Goal: Information Seeking & Learning: Learn about a topic

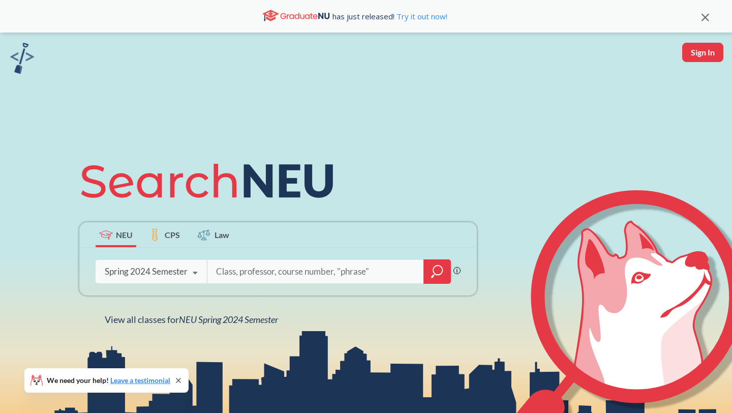
click at [171, 273] on div "Spring 2024 Semester" at bounding box center [146, 271] width 83 height 11
click at [266, 270] on input "search" at bounding box center [315, 271] width 201 height 21
type input "biology"
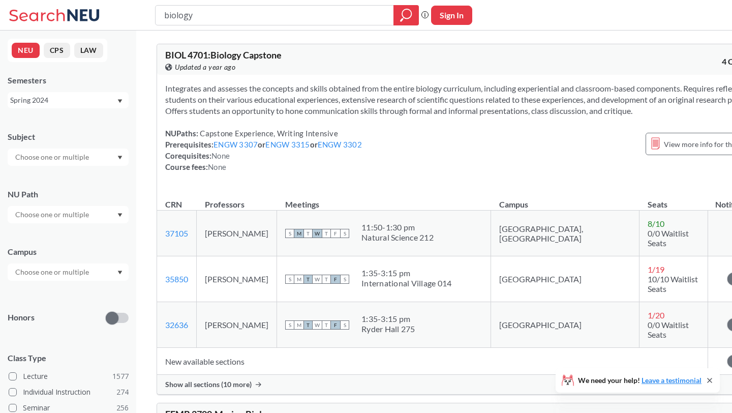
click at [88, 157] on input "text" at bounding box center [52, 157] width 85 height 12
type input "biol"
click at [37, 184] on p "Biology" at bounding box center [70, 185] width 115 height 10
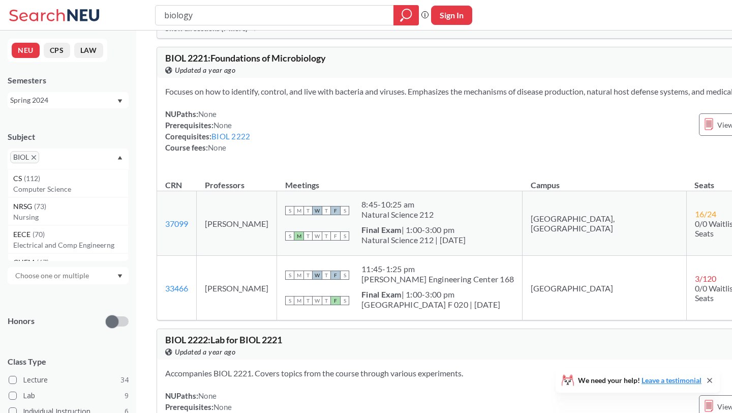
scroll to position [6600, 0]
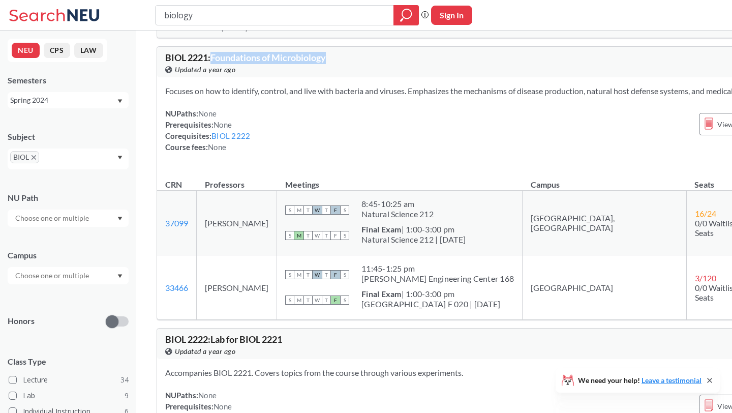
drag, startPoint x: 212, startPoint y: 141, endPoint x: 344, endPoint y: 143, distance: 131.6
click at [344, 75] on div "BIOL 2221 : Foundations of Microbiology View this course on Banner. Updated a y…" at bounding box center [327, 64] width 325 height 22
copy span "Foundations of Microbiology"
click at [352, 152] on div "NUPaths: None Prerequisites: None Corequisites: BIOL 2222 Course fees: None Vie…" at bounding box center [490, 130] width 650 height 45
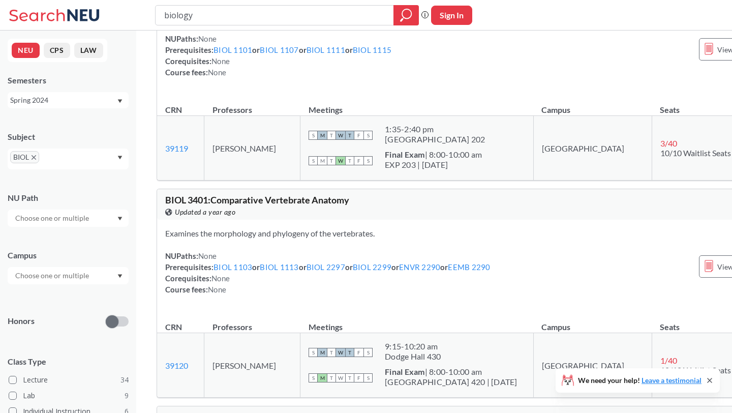
scroll to position [7974, 0]
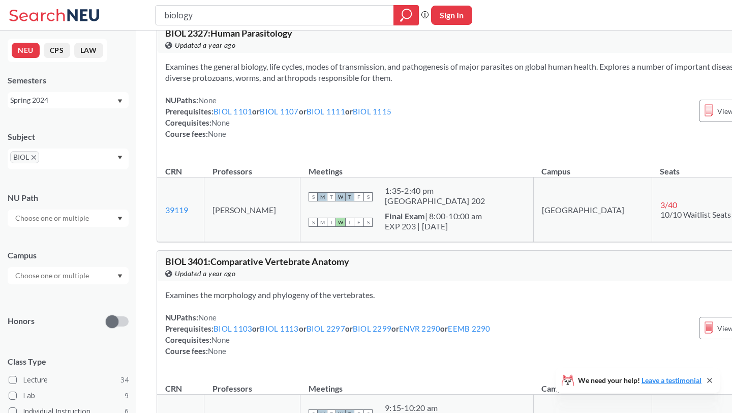
click at [276, 39] on span "BIOL 2327 : Human Parasitology" at bounding box center [228, 32] width 127 height 11
copy span "Parasitology"
click at [300, 150] on div "Examines the general biology, life cycles, modes of transmission, and pathogene…" at bounding box center [490, 104] width 666 height 103
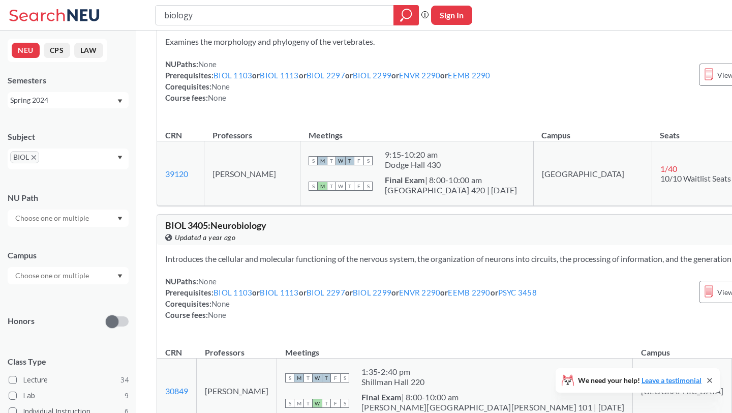
scroll to position [8235, 0]
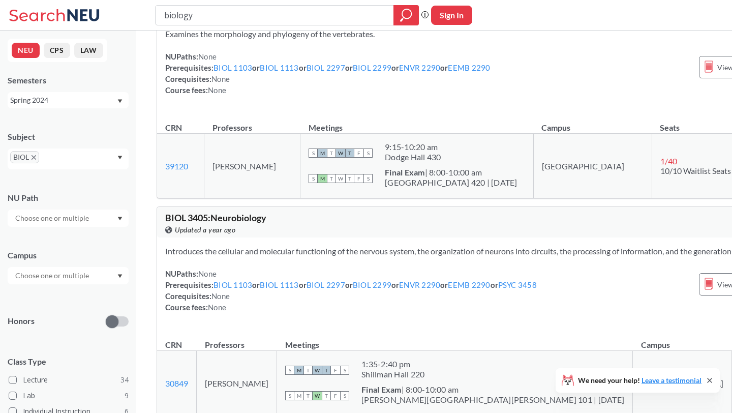
drag, startPoint x: 213, startPoint y: 93, endPoint x: 367, endPoint y: 98, distance: 154.1
click at [367, 18] on div "BIOL 3401 : Comparative Vertebrate Anatomy View this course on Banner. Updated …" at bounding box center [327, 7] width 325 height 22
copy span "Comparative Vertebrate Anatomy"
click at [355, 112] on div "Examines the morphology and phylogeny of the vertebrates. NUPaths: None Prerequ…" at bounding box center [490, 65] width 666 height 91
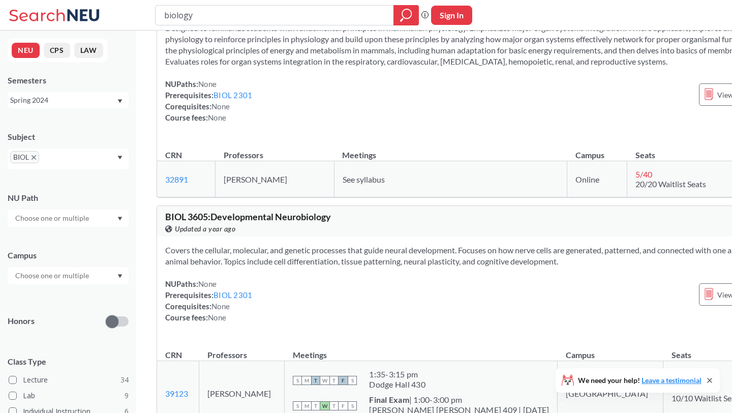
scroll to position [9501, 0]
drag, startPoint x: 213, startPoint y: 97, endPoint x: 387, endPoint y: 100, distance: 173.8
click at [387, 11] on div "BIOL 3603 : Mammalian Systems Physiology View this course on Banner. Updated a …" at bounding box center [327, 0] width 325 height 22
copy span "Mammalian Systems Physiology"
click at [366, 65] on span "Designed to familiarize students with fundamental principles in mammalian physi…" at bounding box center [485, 43] width 640 height 43
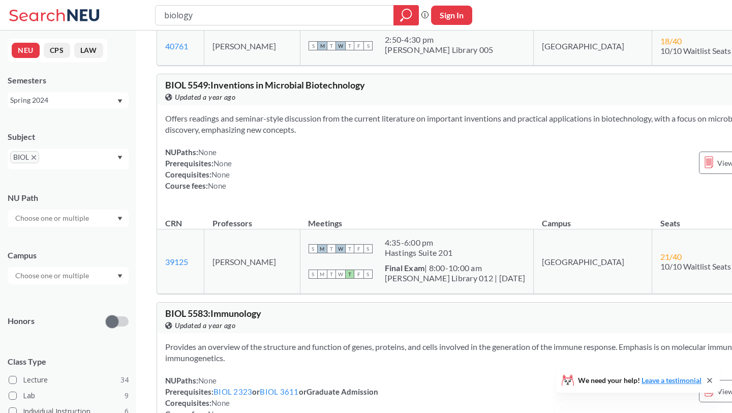
scroll to position [11167, 0]
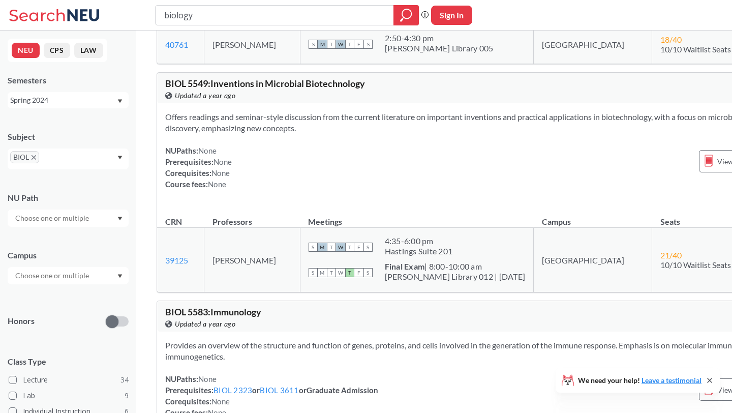
drag, startPoint x: 213, startPoint y: 43, endPoint x: 338, endPoint y: 43, distance: 124.5
copy span "Biological Clocks"
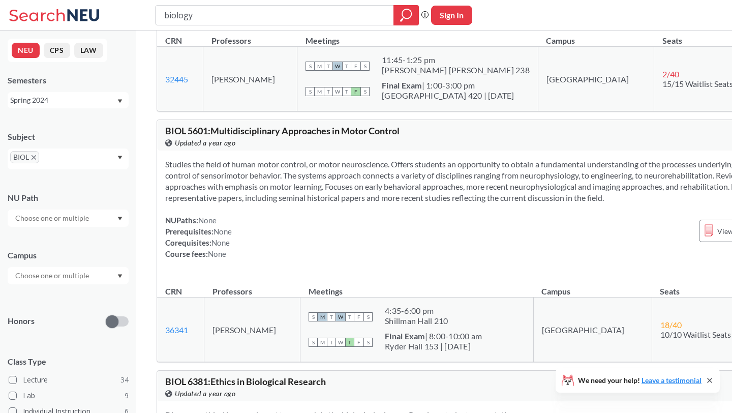
scroll to position [12606, 0]
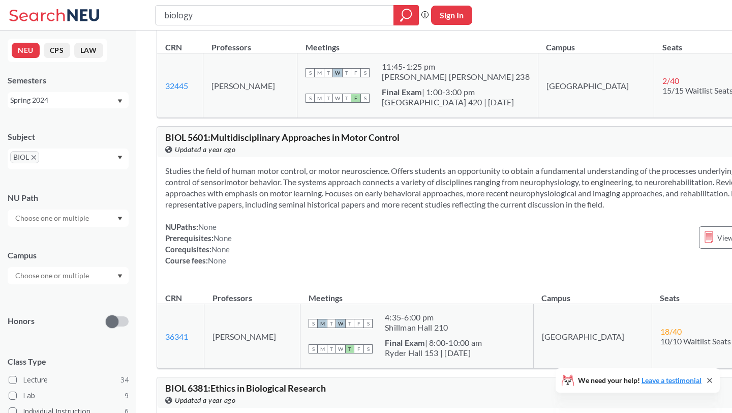
drag, startPoint x: 213, startPoint y: 103, endPoint x: 443, endPoint y: 105, distance: 229.7
copy span "Immunotherapies of [MEDICAL_DATA] and [MEDICAL_DATA]"
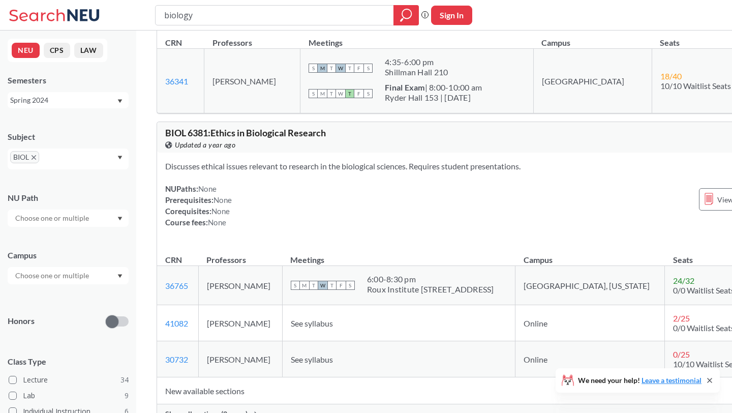
scroll to position [12862, 0]
drag, startPoint x: 212, startPoint y: 108, endPoint x: 425, endPoint y: 109, distance: 212.4
copy span "Multidisciplinary Approaches in Motor Control"
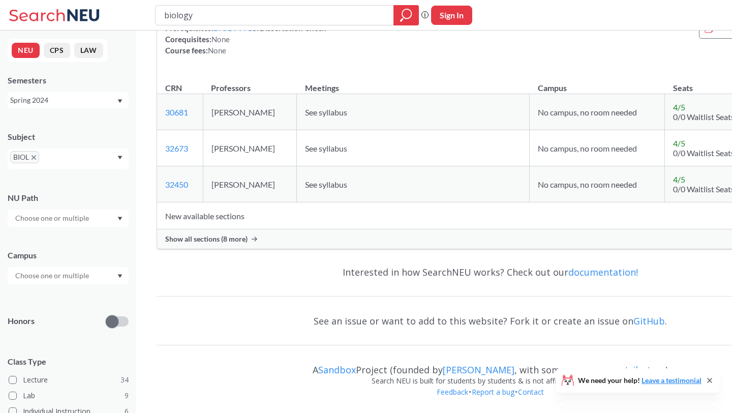
scroll to position [14954, 0]
click at [35, 156] on icon "X to remove pill" at bounding box center [34, 157] width 5 height 5
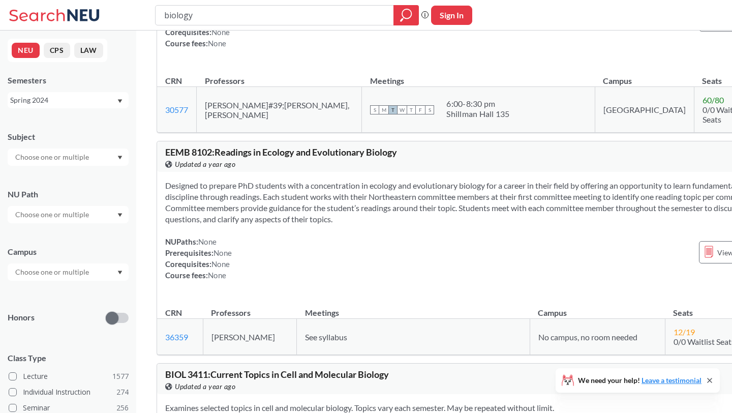
scroll to position [7901, 0]
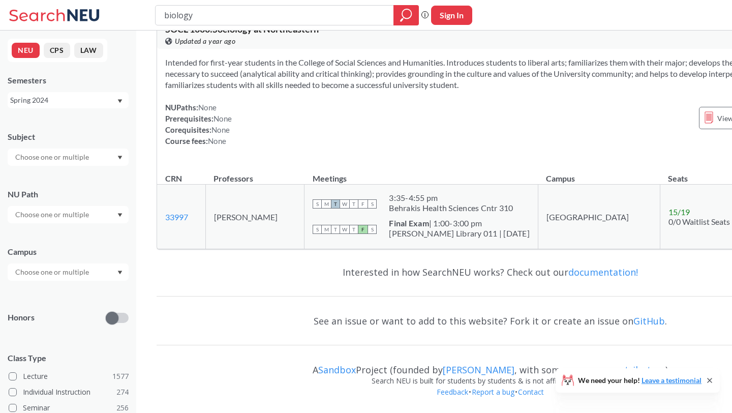
click at [25, 160] on input "text" at bounding box center [52, 157] width 85 height 12
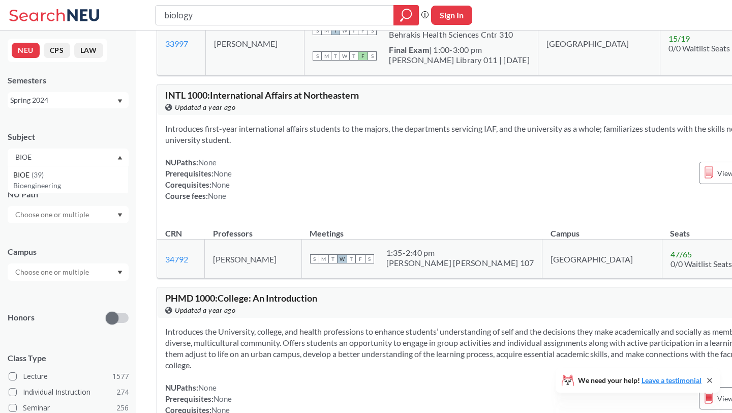
type input "BIOE"
click at [28, 180] on div "BIOE ( 39 ) Bioengineering" at bounding box center [68, 180] width 121 height 28
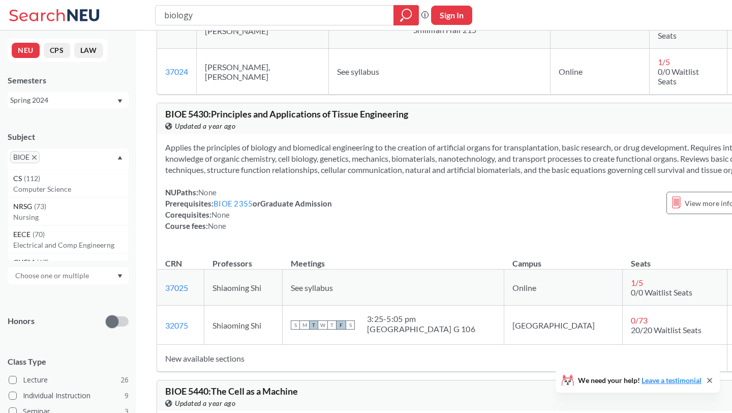
scroll to position [3596, 0]
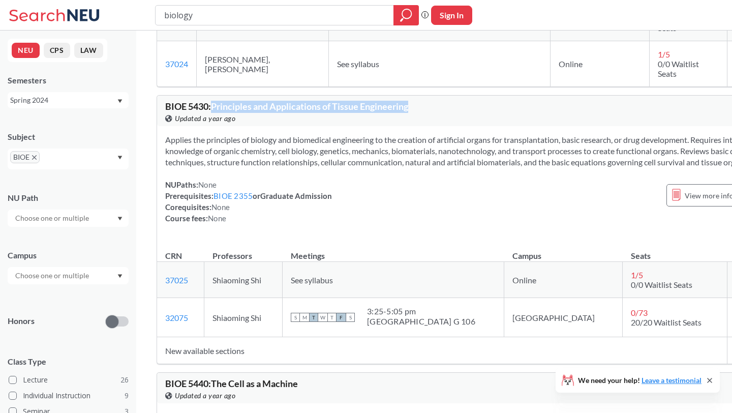
drag, startPoint x: 213, startPoint y: 141, endPoint x: 477, endPoint y: 143, distance: 263.8
click at [478, 126] on div "BIOE 5430 : Principles and Applications of Tissue Engineering View this course …" at bounding box center [473, 111] width 633 height 30
copy span "Principles and Applications of Tissue Engineering"
click at [452, 164] on div "Applies the principles of biology and biomedical engineering to the creation of…" at bounding box center [473, 183] width 633 height 114
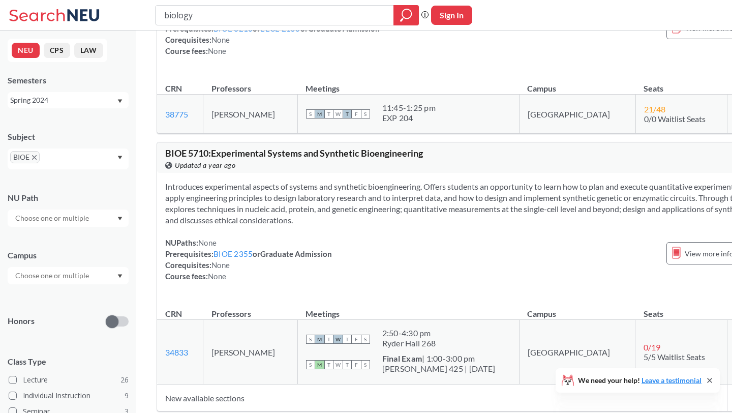
scroll to position [4492, 0]
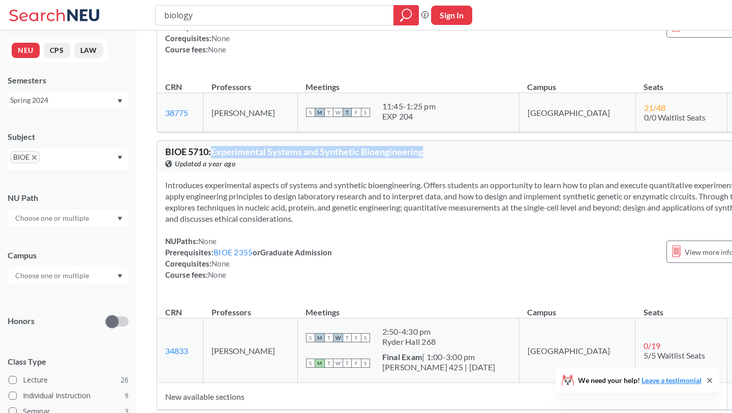
drag, startPoint x: 213, startPoint y: 241, endPoint x: 475, endPoint y: 244, distance: 262.3
click at [475, 171] on div "BIOE 5710 : Experimental Systems and Synthetic Bioengineering View this course …" at bounding box center [473, 156] width 633 height 30
copy span "Experimental Systems and Synthetic Bioengineering"
click at [470, 223] on span "Introduces experimental aspects of systems and synthetic bioengineering. Offers…" at bounding box center [472, 201] width 614 height 43
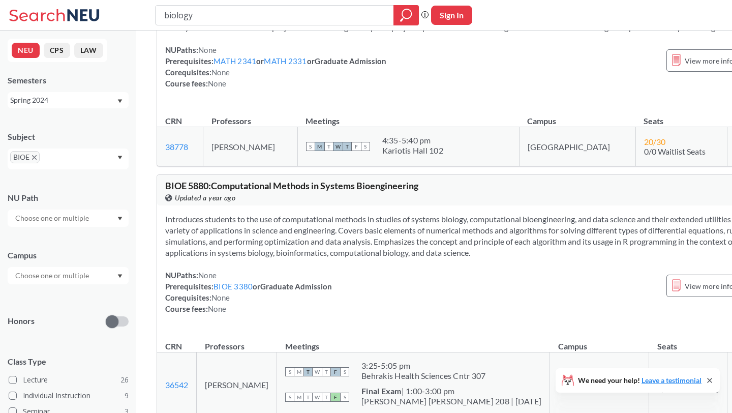
scroll to position [6420, 0]
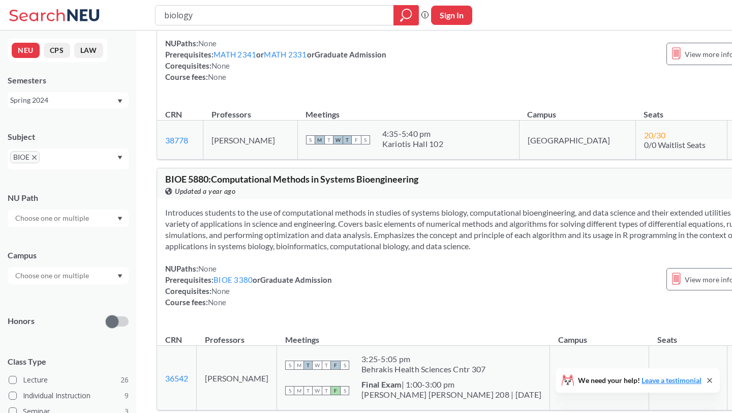
drag, startPoint x: 215, startPoint y: 98, endPoint x: 440, endPoint y: 101, distance: 224.1
copy span "Engineering Approaches to Precision Medicine I"
click at [452, 99] on div "Covers the field of biomedical data science. Teams of students undertake projec…" at bounding box center [473, 36] width 633 height 125
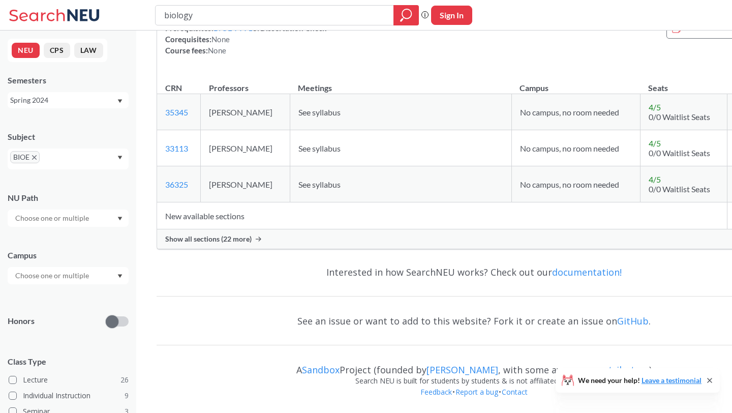
scroll to position [10347, 0]
